Goal: Task Accomplishment & Management: Use online tool/utility

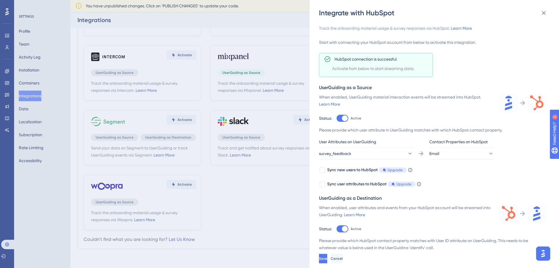
scroll to position [40, 0]
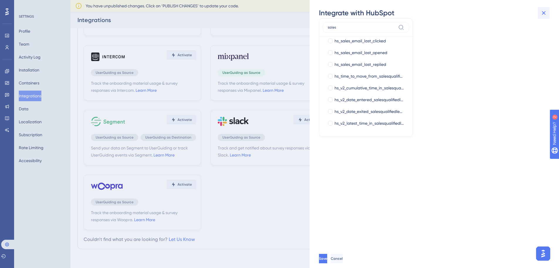
click at [541, 12] on icon at bounding box center [544, 12] width 7 height 7
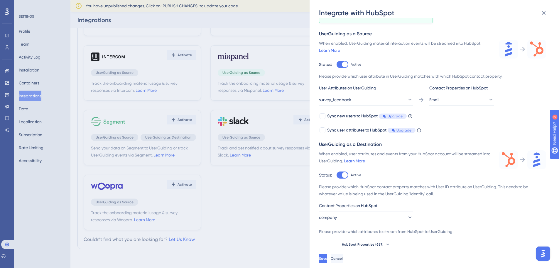
scroll to position [54, 0]
click at [349, 21] on div "HubSpot connection is successful Activate from below to start streaming data." at bounding box center [376, 11] width 114 height 24
click at [356, 217] on button "company" at bounding box center [366, 217] width 94 height 12
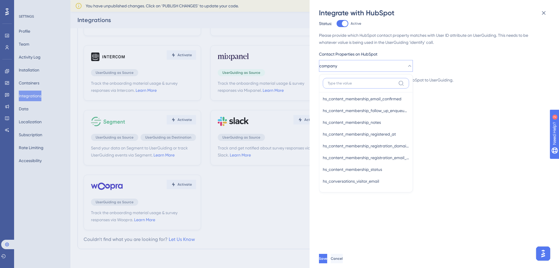
scroll to position [1909, 0]
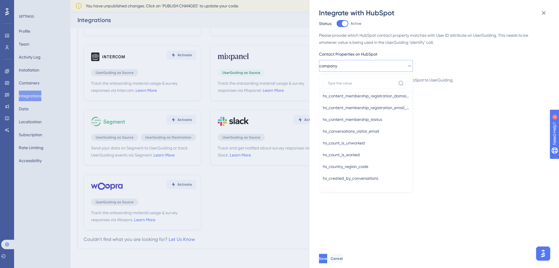
click at [337, 64] on span "company" at bounding box center [329, 65] width 18 height 7
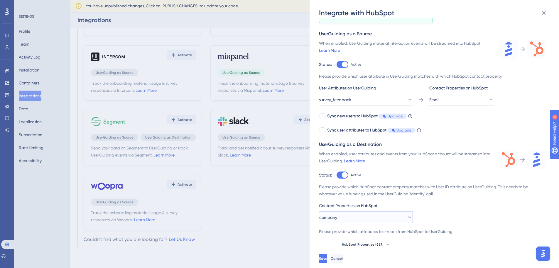
scroll to position [54, 0]
click at [370, 214] on button "company" at bounding box center [366, 217] width 94 height 12
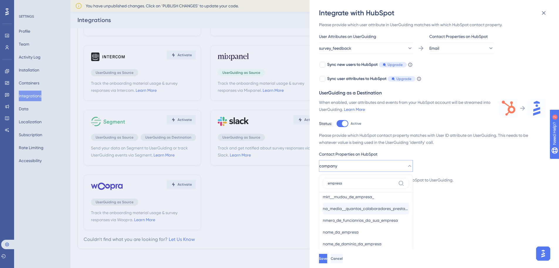
scroll to position [0, 0]
type input "empresa"
click at [338, 184] on input "empresa" at bounding box center [362, 183] width 68 height 5
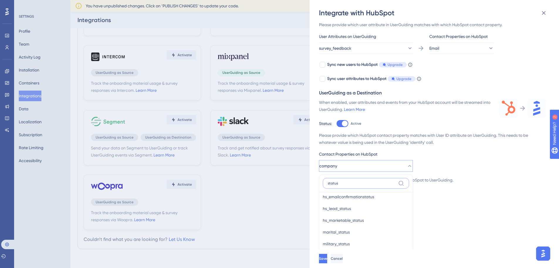
type input "status"
click at [448, 222] on div "Track the onboarding material usage & survey responses via HubSpot. Learn More …" at bounding box center [437, 133] width 237 height 231
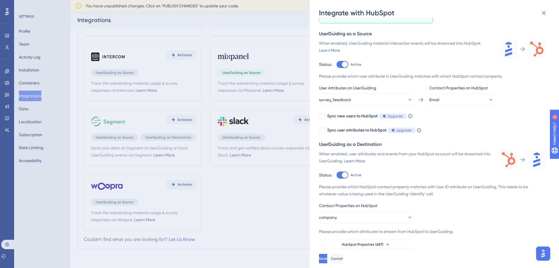
scroll to position [54, 0]
click at [370, 244] on span "HubSpot Properties (687)" at bounding box center [363, 244] width 42 height 5
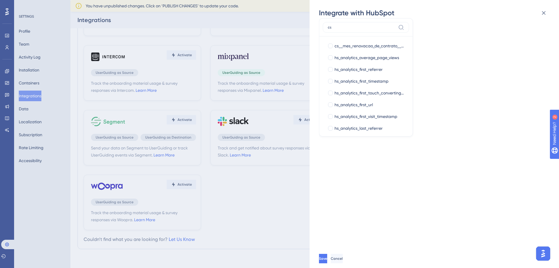
type input "cs"
click at [442, 97] on div "Track the onboarding material usage & survey responses via HubSpot. Learn More …" at bounding box center [437, 133] width 237 height 231
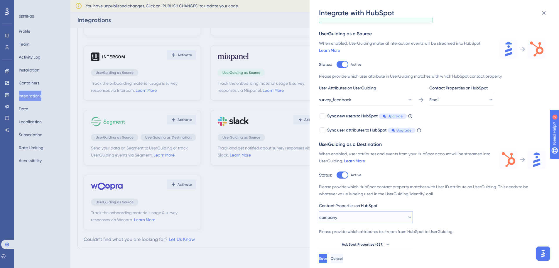
click at [346, 221] on button "company" at bounding box center [366, 217] width 94 height 12
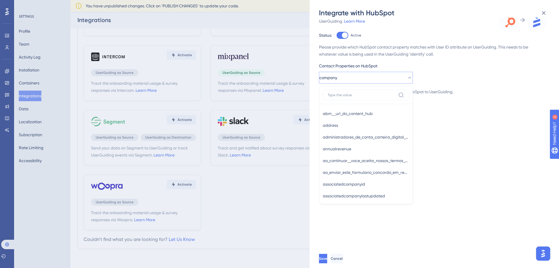
click at [440, 122] on div "Track the onboarding material usage & survey responses via HubSpot. Learn More …" at bounding box center [437, 133] width 237 height 231
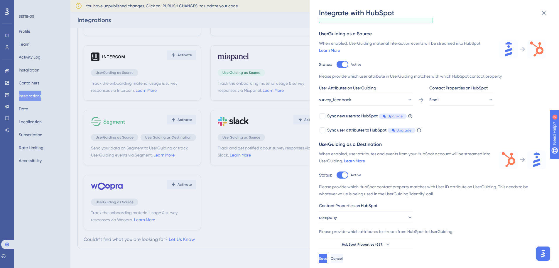
scroll to position [54, 0]
drag, startPoint x: 350, startPoint y: 244, endPoint x: 343, endPoint y: 112, distance: 131.8
click at [350, 244] on span "HubSpot Properties (687)" at bounding box center [363, 244] width 42 height 5
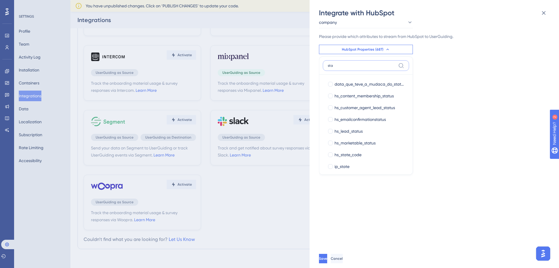
scroll to position [287, 0]
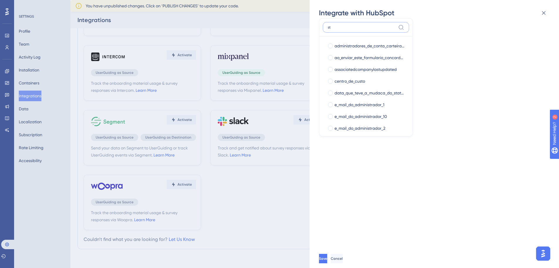
type input "s"
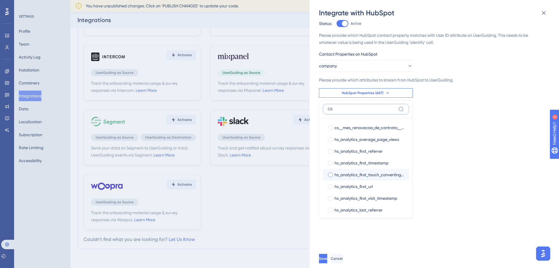
scroll to position [169, 0]
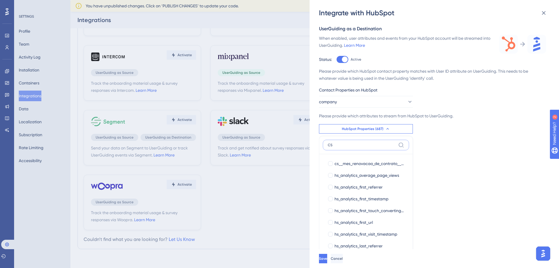
type input "CS"
click at [391, 128] on button "HubSpot Properties (687)" at bounding box center [366, 128] width 94 height 9
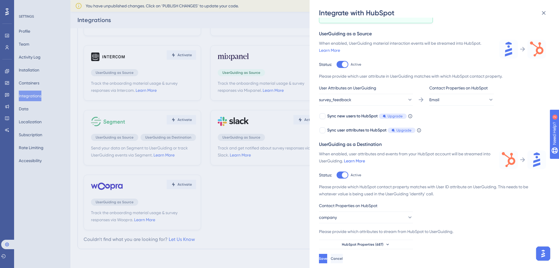
click at [365, 159] on link "Learn More" at bounding box center [354, 160] width 21 height 5
